Goal: Information Seeking & Learning: Learn about a topic

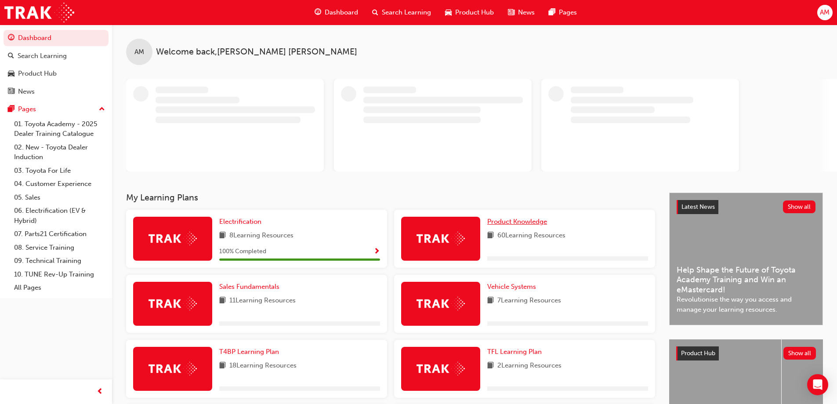
click at [511, 220] on span "Product Knowledge" at bounding box center [518, 222] width 60 height 8
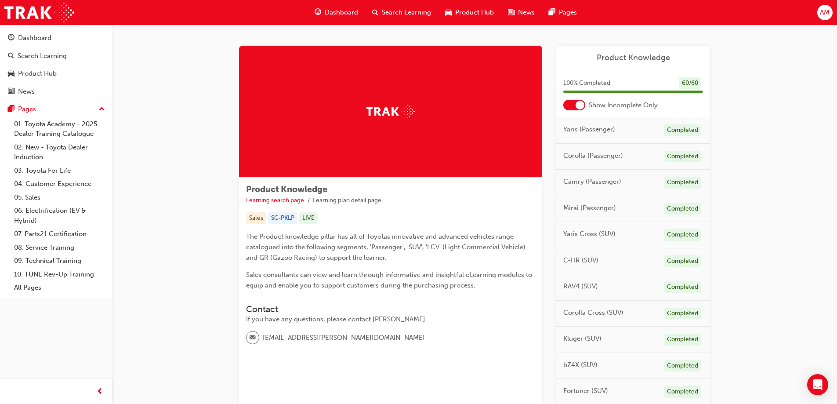
click at [681, 288] on div "Completed" at bounding box center [682, 287] width 37 height 12
click at [582, 286] on span "RAV4 (SUV)" at bounding box center [581, 286] width 35 height 10
click at [292, 200] on link "Learning search page" at bounding box center [275, 199] width 58 height 7
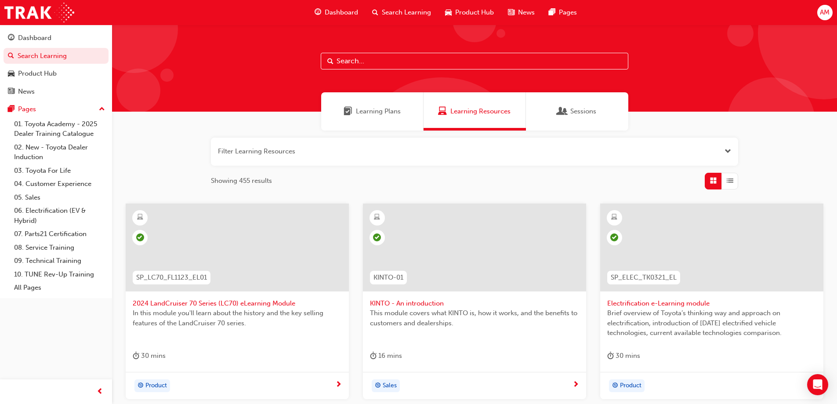
click at [340, 59] on input "text" at bounding box center [475, 61] width 308 height 17
type input "rav4"
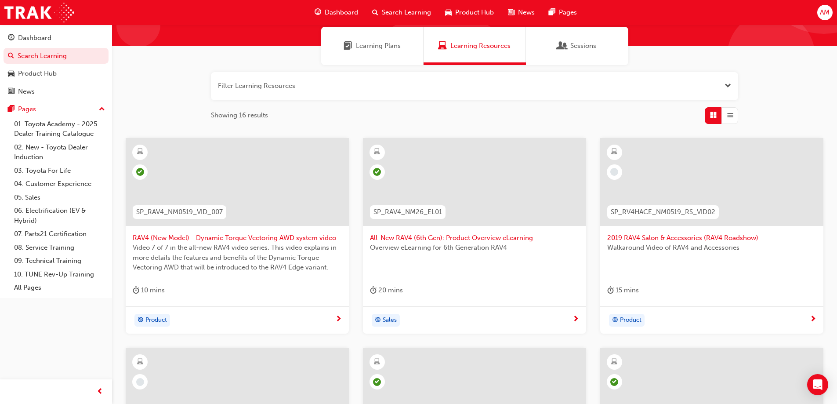
scroll to position [88, 0]
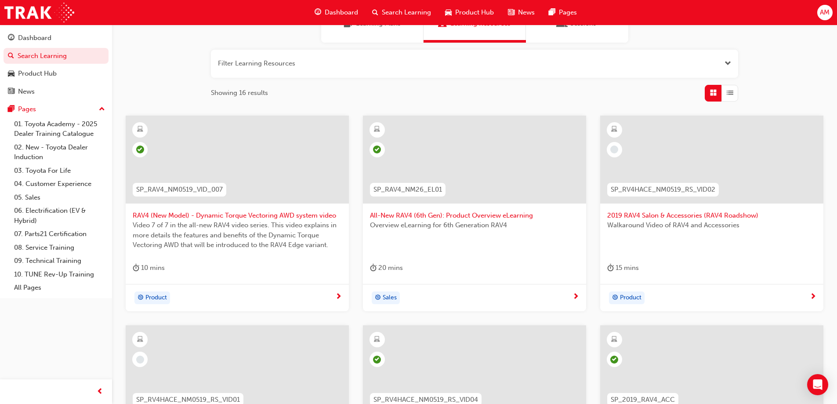
click at [467, 215] on span "All-New RAV4 (6th Gen): Product Overview eLearning" at bounding box center [474, 216] width 209 height 10
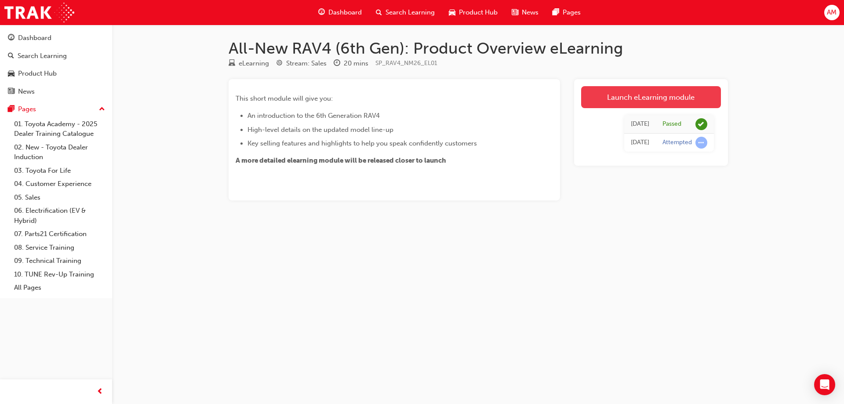
click at [670, 98] on link "Launch eLearning module" at bounding box center [651, 97] width 140 height 22
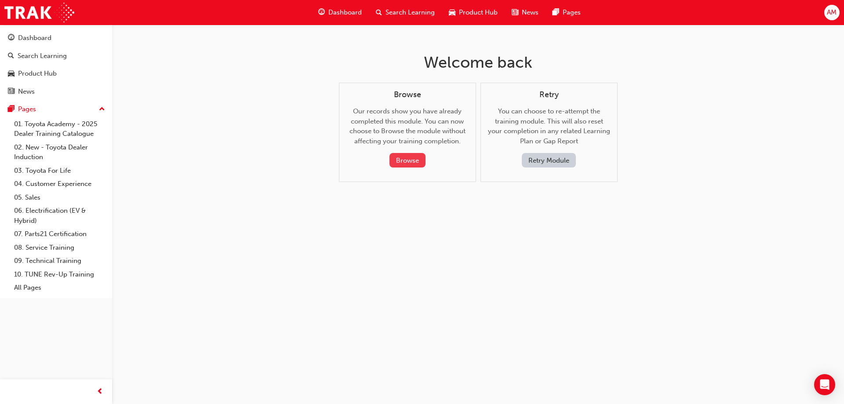
click at [403, 160] on button "Browse" at bounding box center [407, 160] width 36 height 15
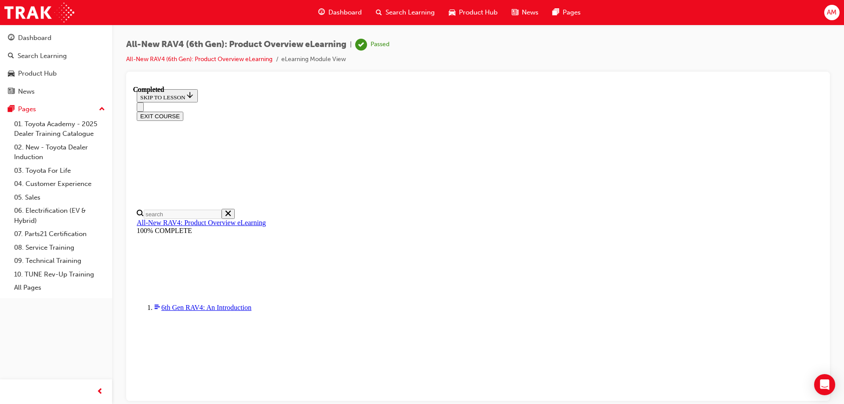
scroll to position [24, 0]
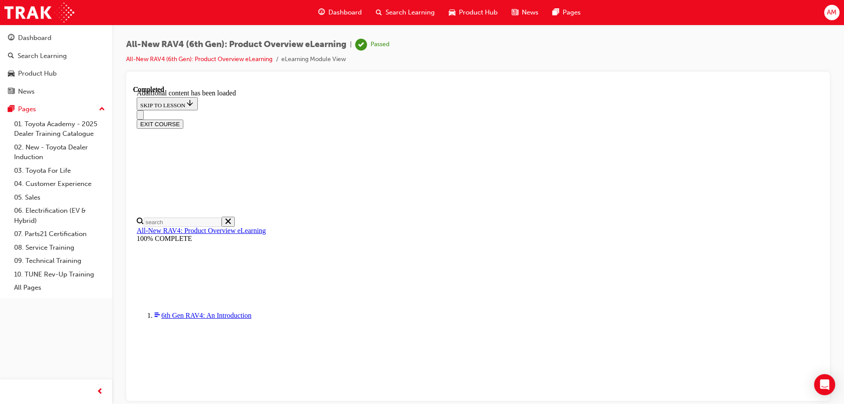
scroll to position [557, 0]
